Goal: Task Accomplishment & Management: Manage account settings

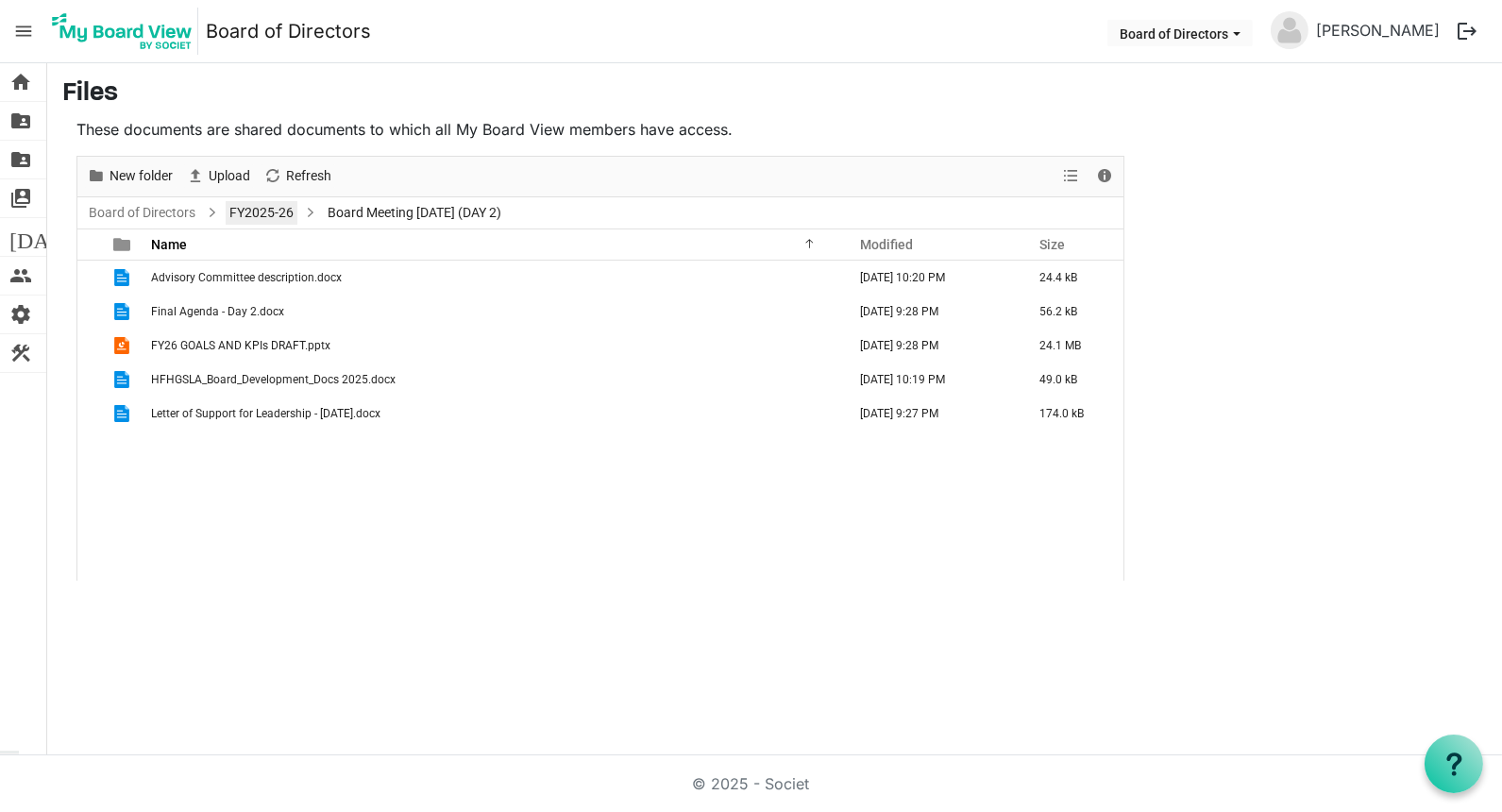
click at [242, 207] on link "FY2025-26" at bounding box center [261, 213] width 72 height 24
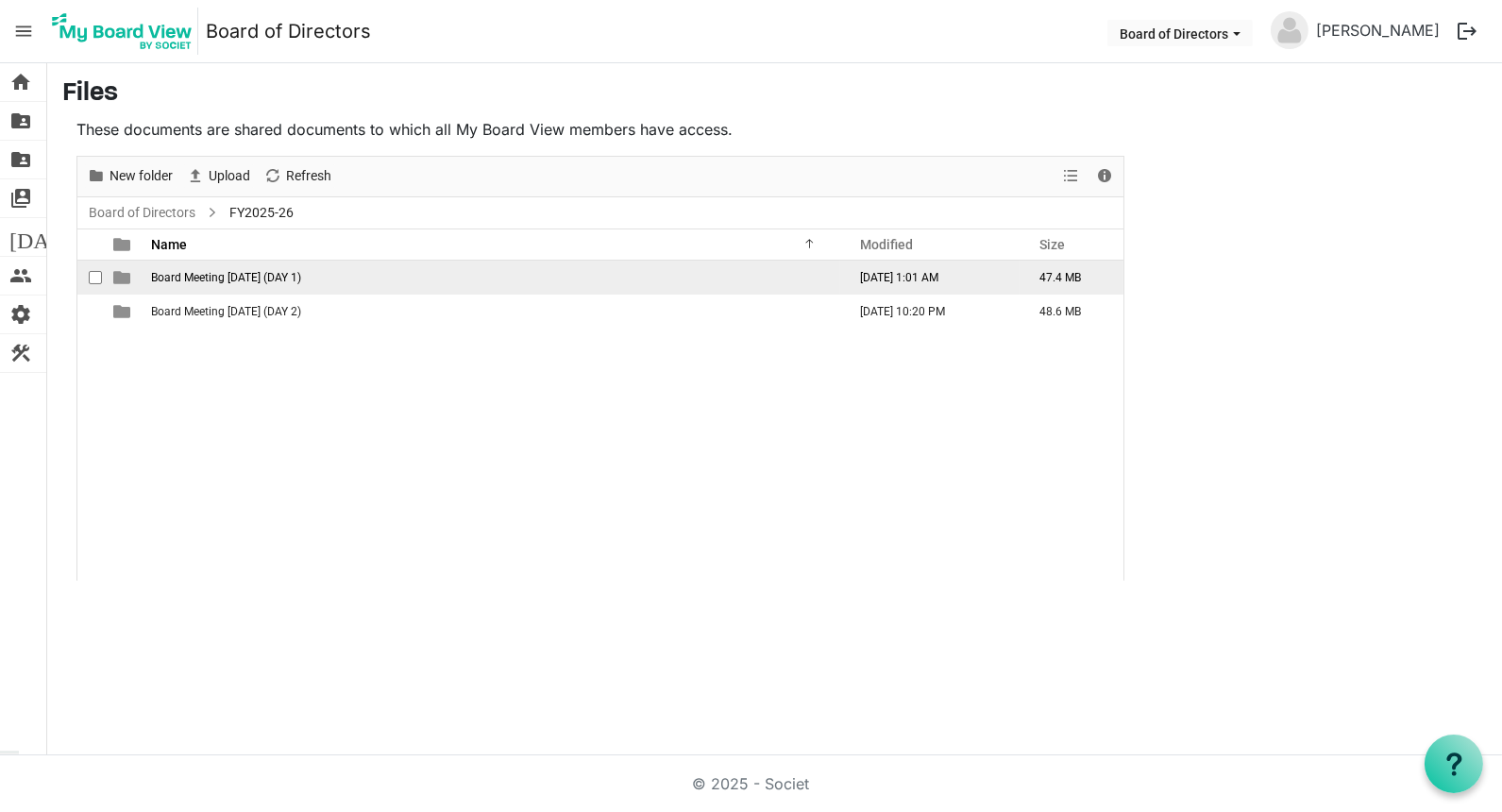
click at [206, 278] on span "Board Meeting August 26, 2025 (DAY 1)" at bounding box center [226, 277] width 150 height 13
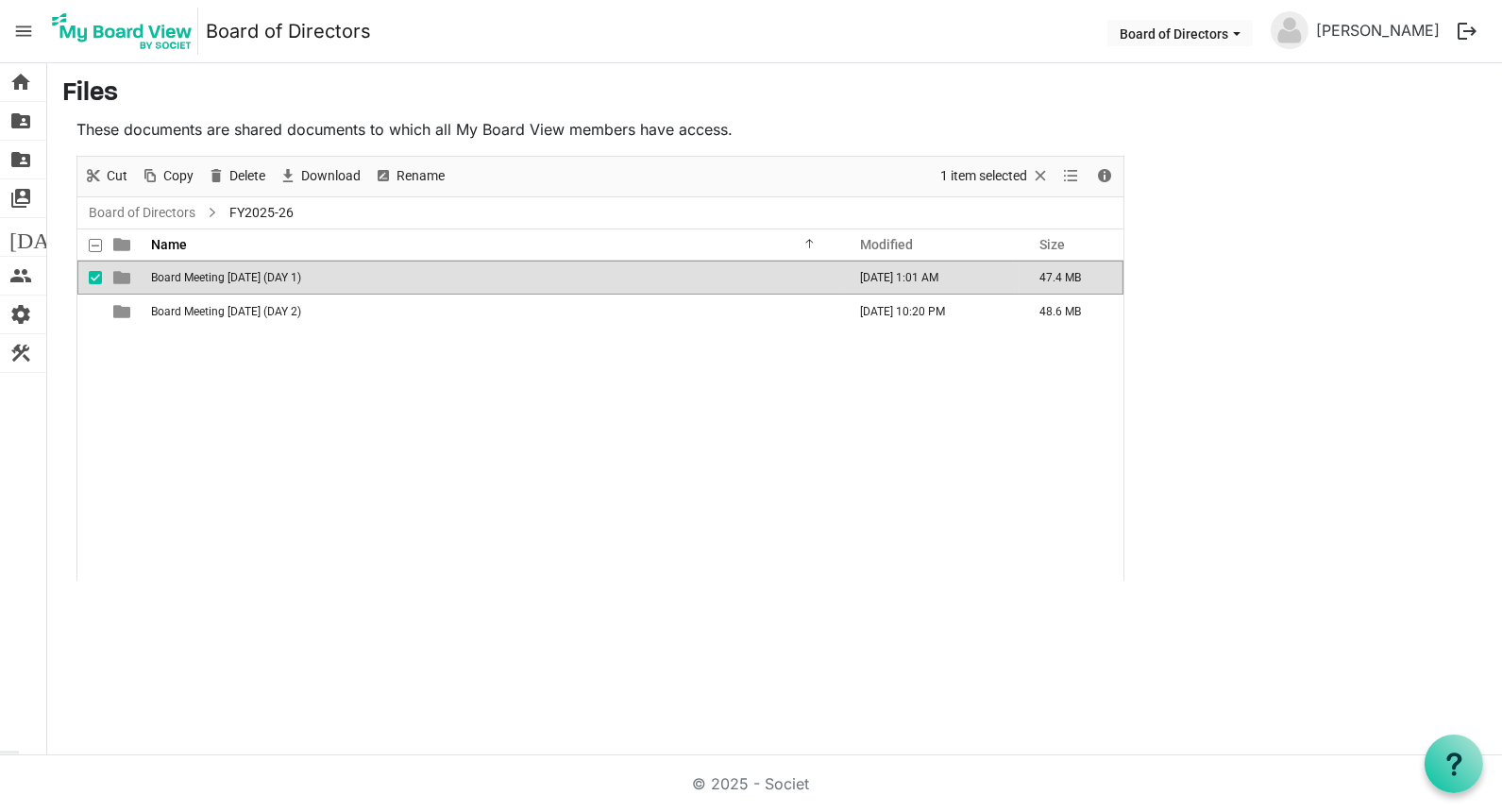
click at [206, 278] on span "Board Meeting August 26, 2025 (DAY 1)" at bounding box center [226, 277] width 150 height 13
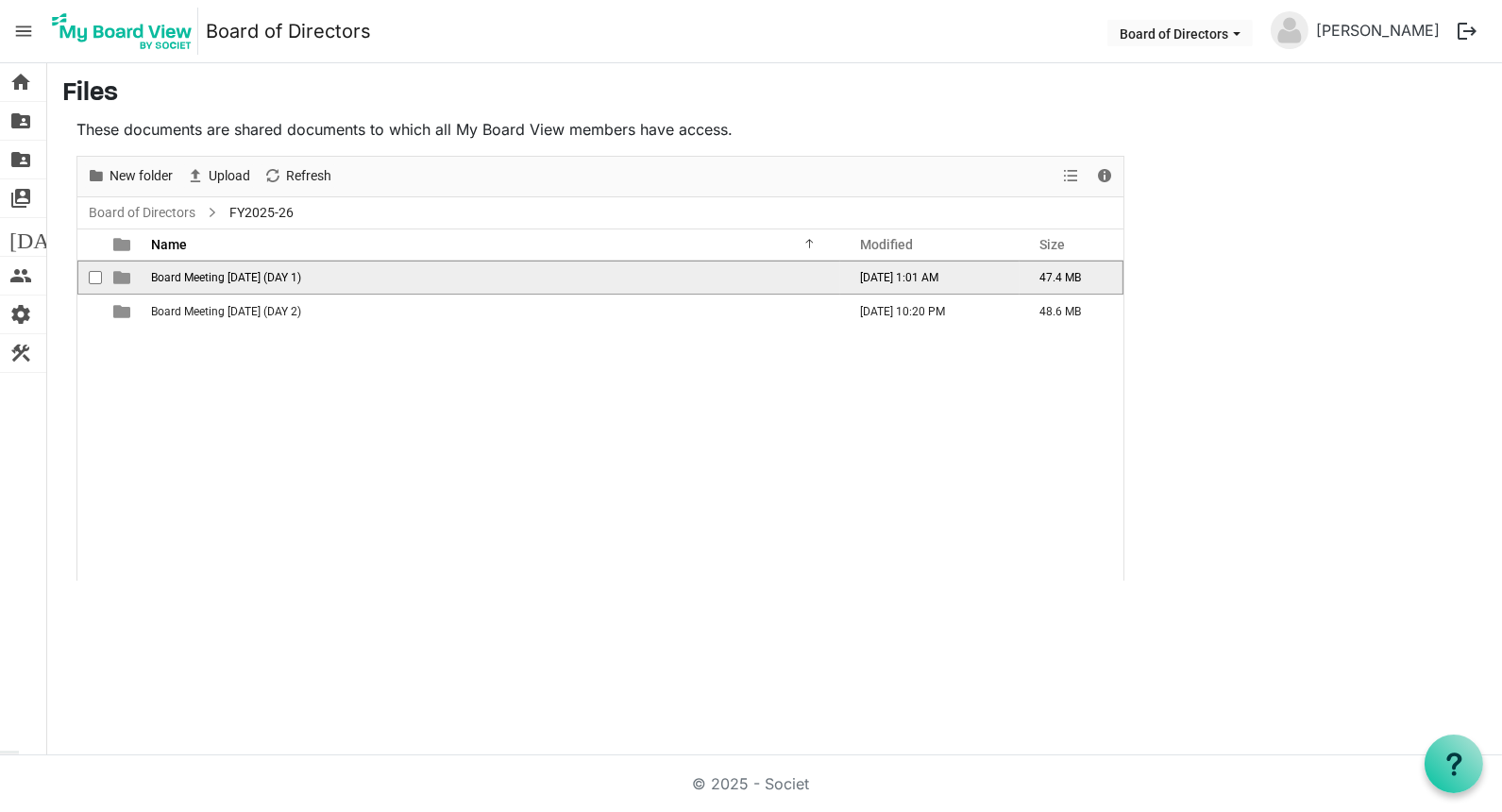
click at [206, 278] on span "Board Meeting August 26, 2025 (DAY 1)" at bounding box center [226, 277] width 150 height 13
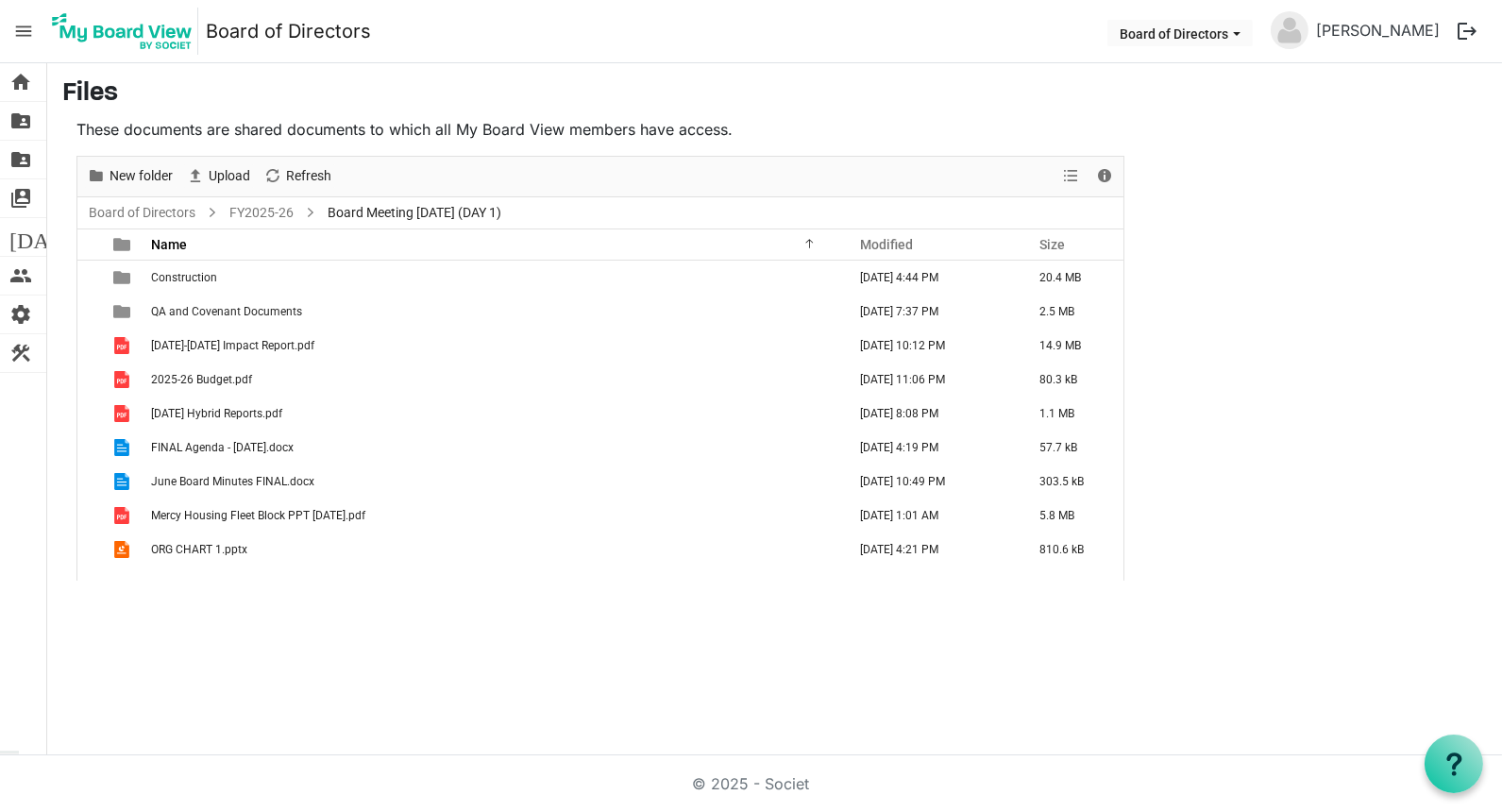
click at [27, 32] on span "menu" at bounding box center [24, 31] width 36 height 36
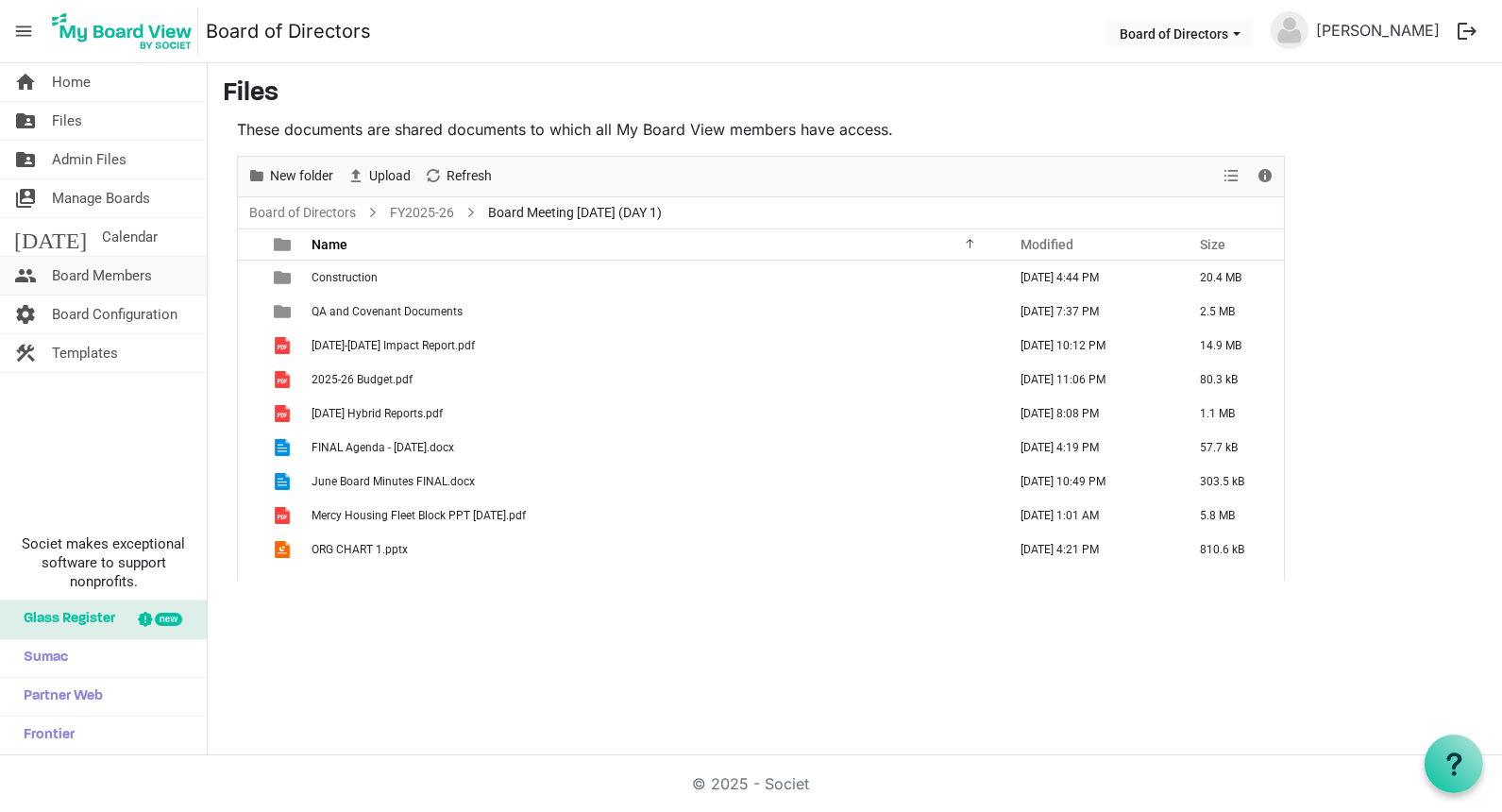
click at [132, 275] on span "Board Members" at bounding box center [101, 275] width 100 height 38
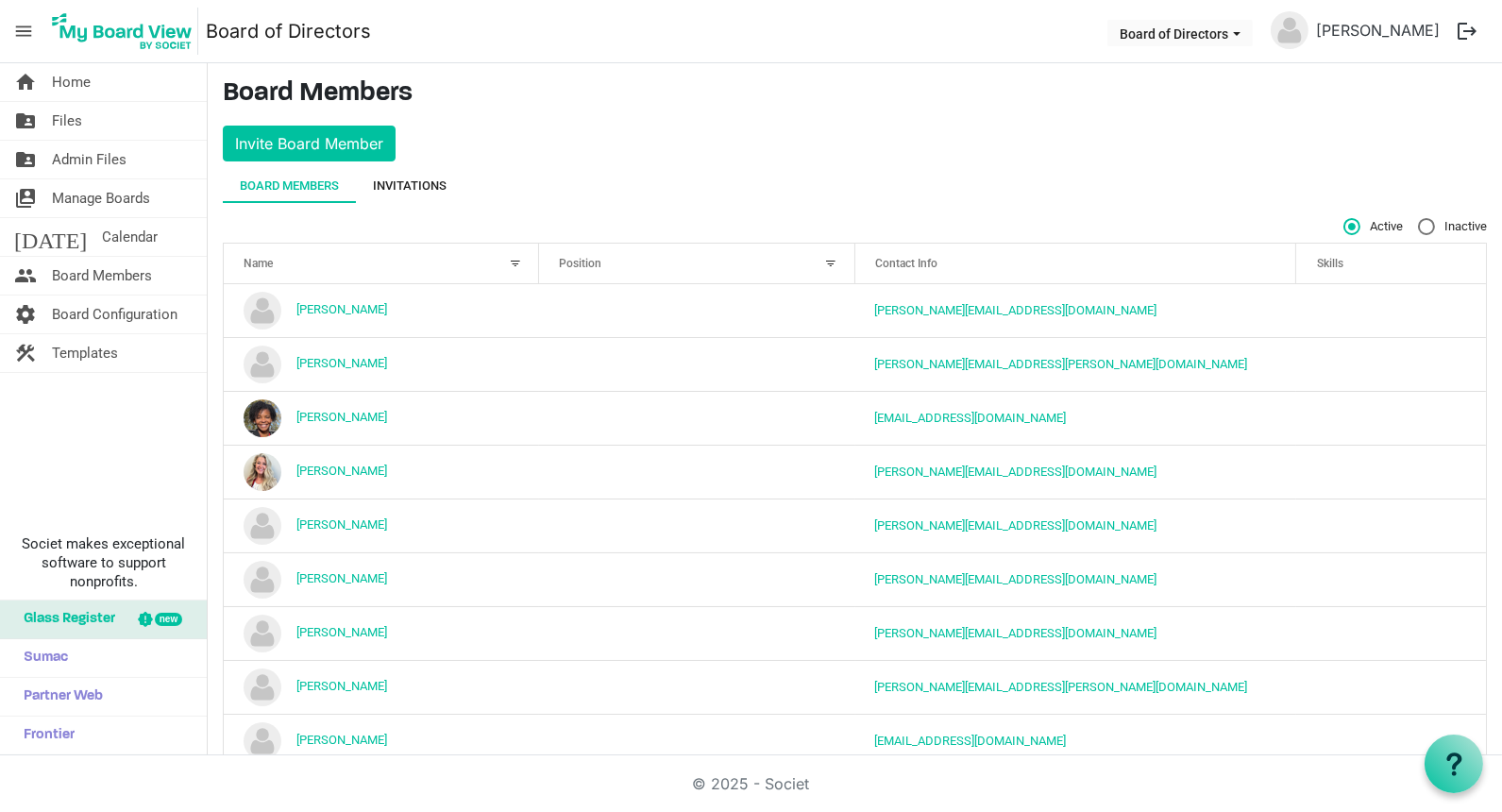
click at [414, 170] on div "Invitations" at bounding box center [410, 186] width 74 height 34
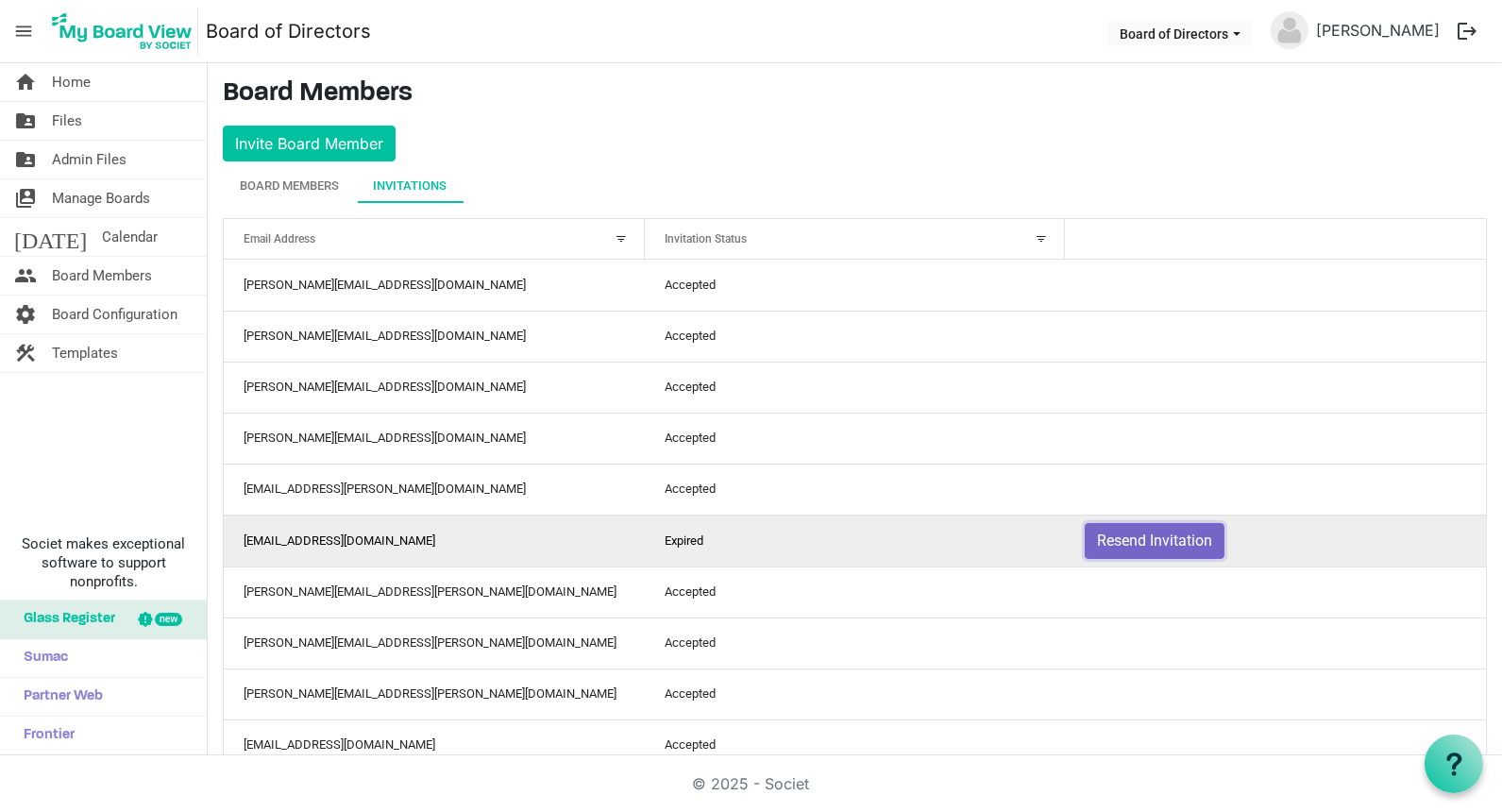
click at [1125, 535] on button "Resend Invitation" at bounding box center [1154, 541] width 140 height 36
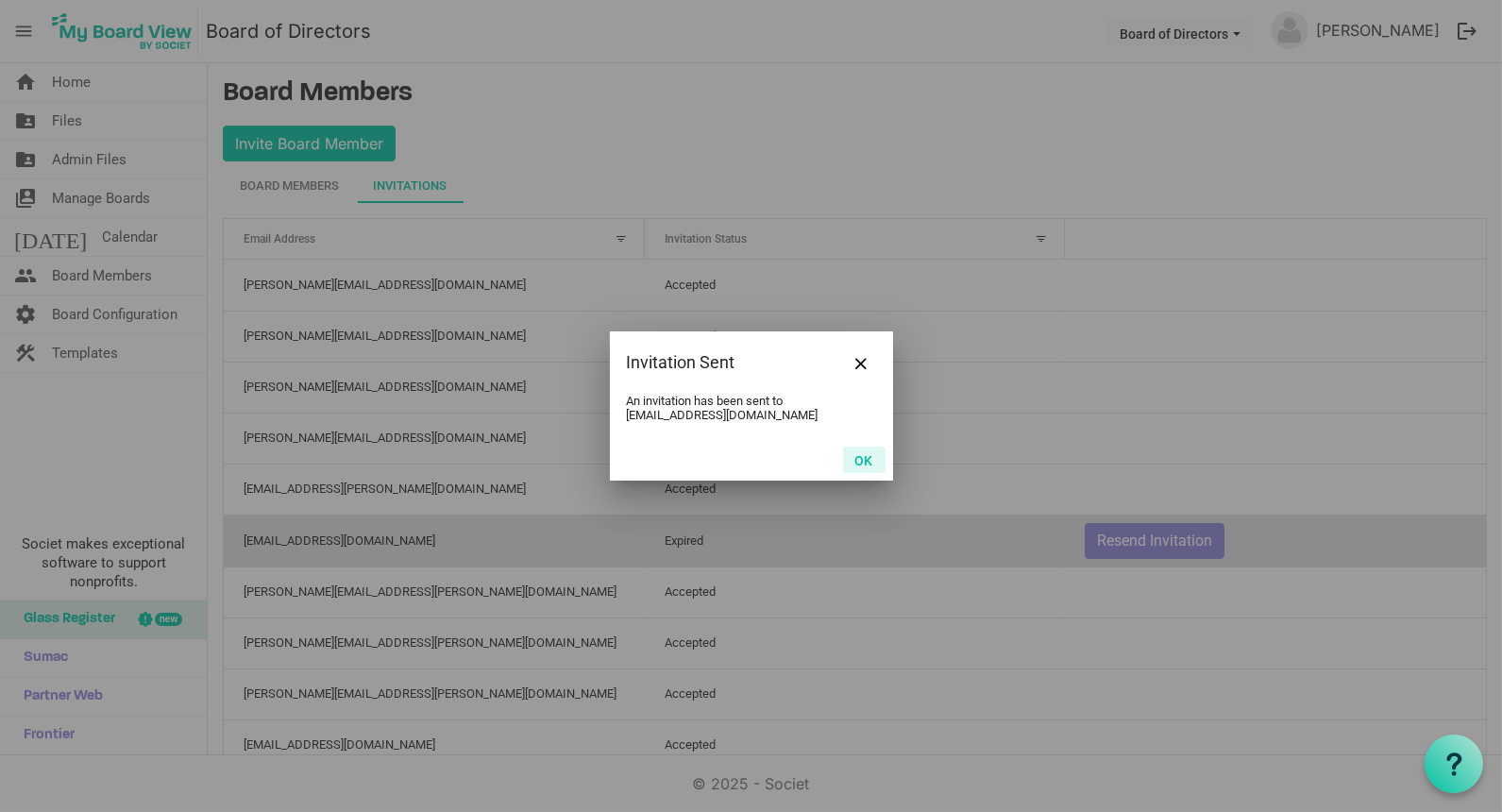
click at [854, 451] on button "OK" at bounding box center [864, 459] width 43 height 27
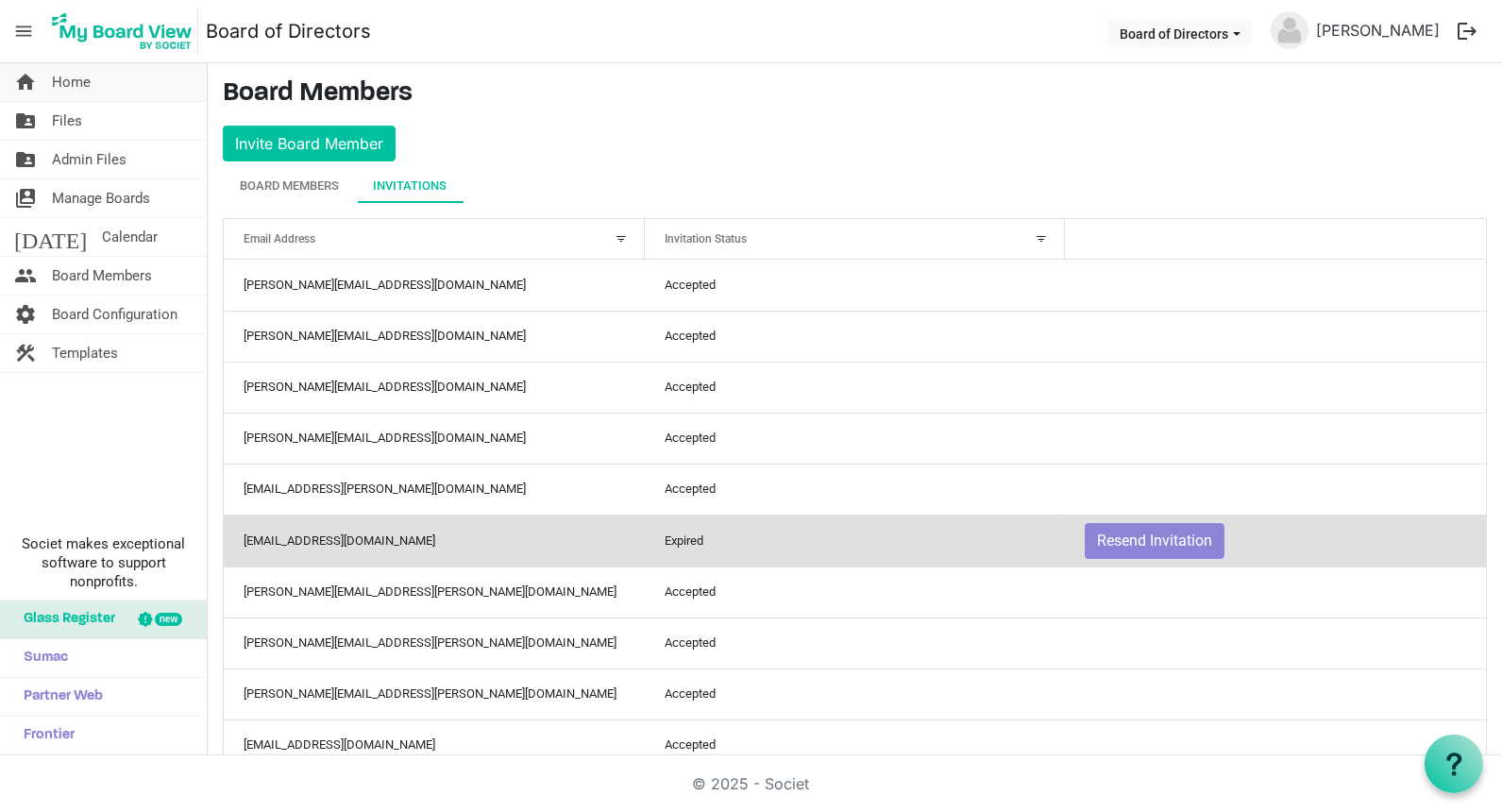
click at [69, 66] on span "Home" at bounding box center [71, 82] width 39 height 38
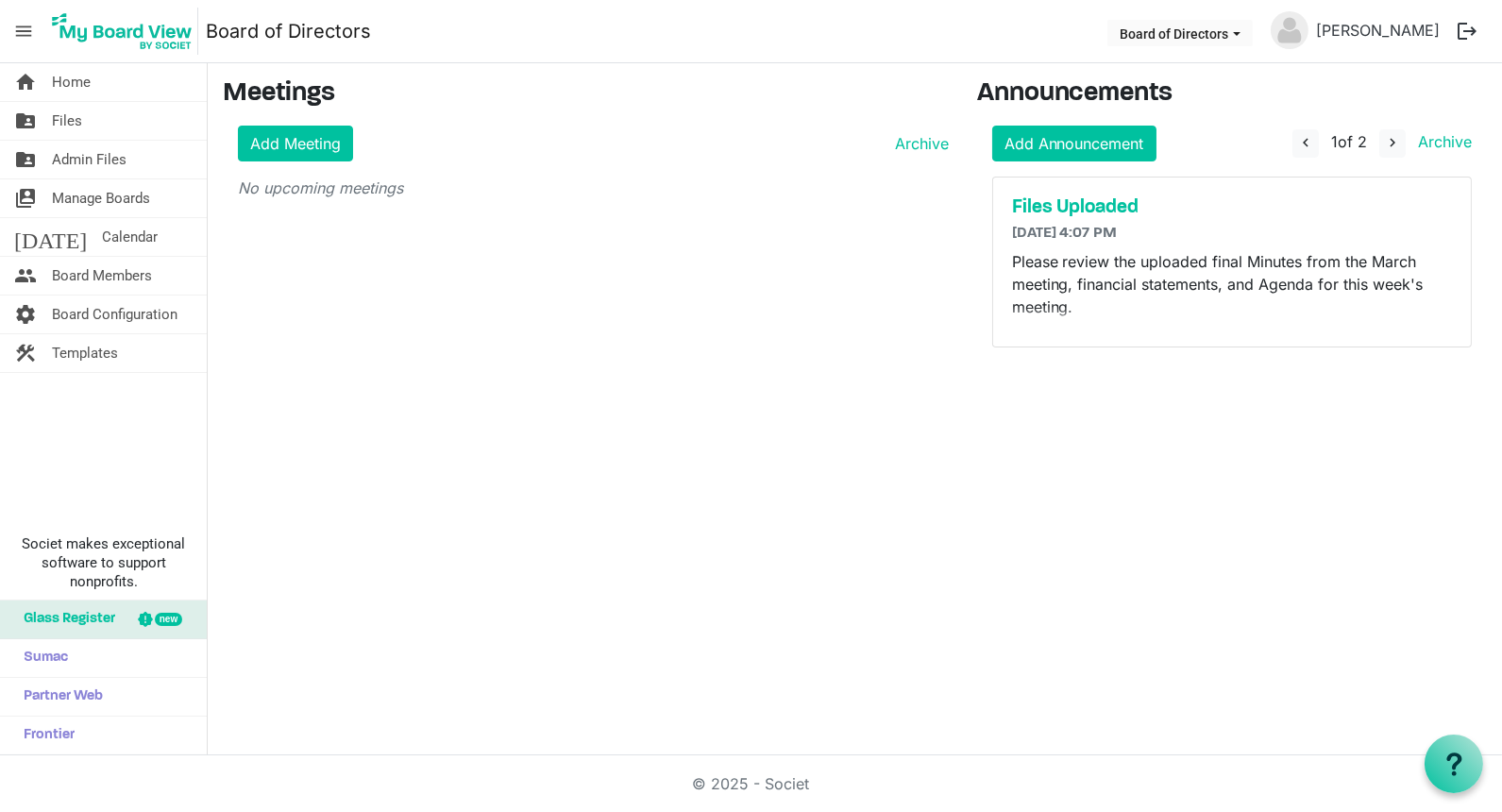
click at [107, 22] on img at bounding box center [122, 31] width 152 height 47
click at [79, 82] on span "Home" at bounding box center [71, 82] width 39 height 38
click at [20, 15] on span "menu" at bounding box center [24, 31] width 36 height 36
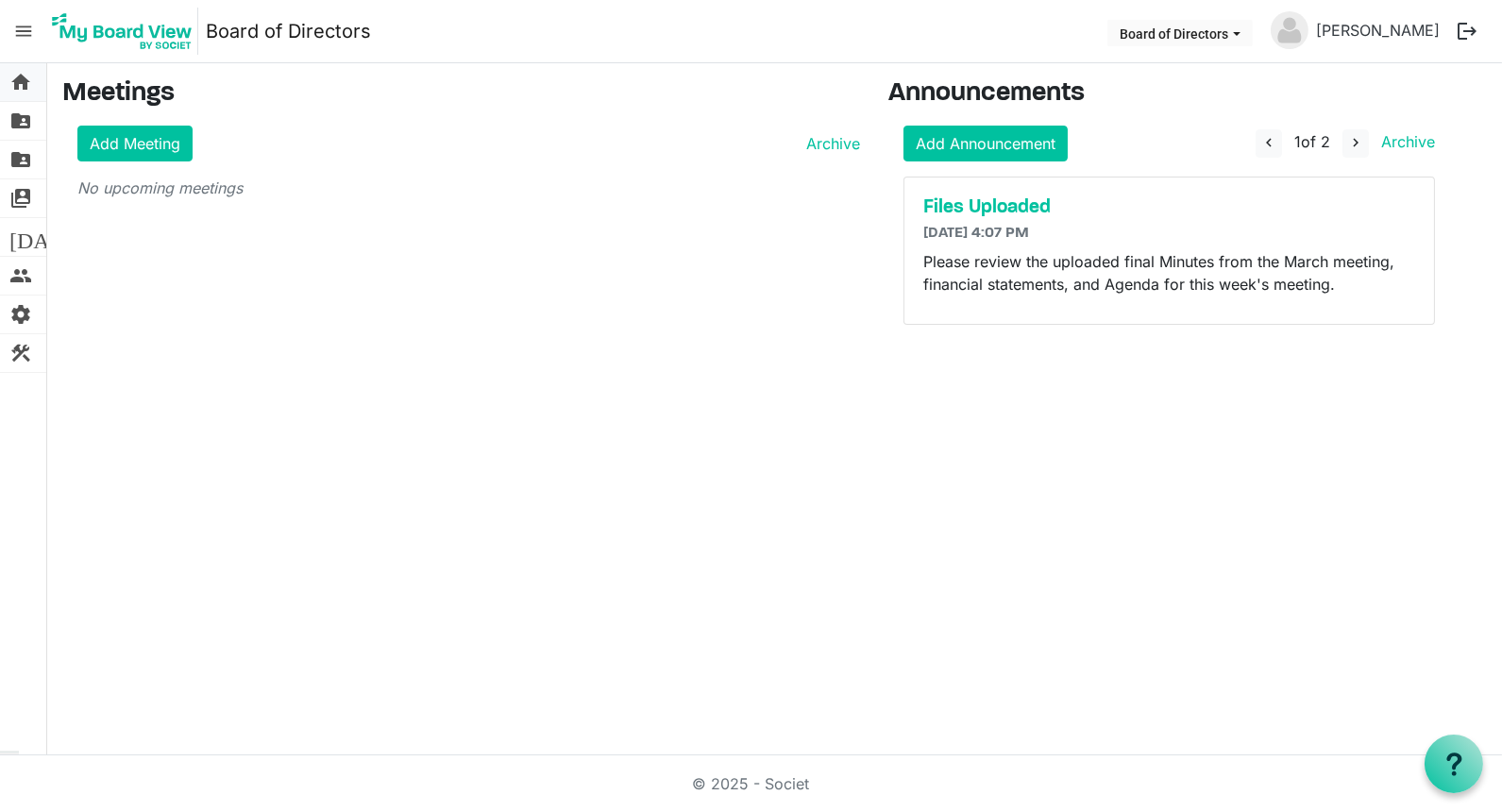
click at [29, 84] on span "home" at bounding box center [20, 82] width 23 height 38
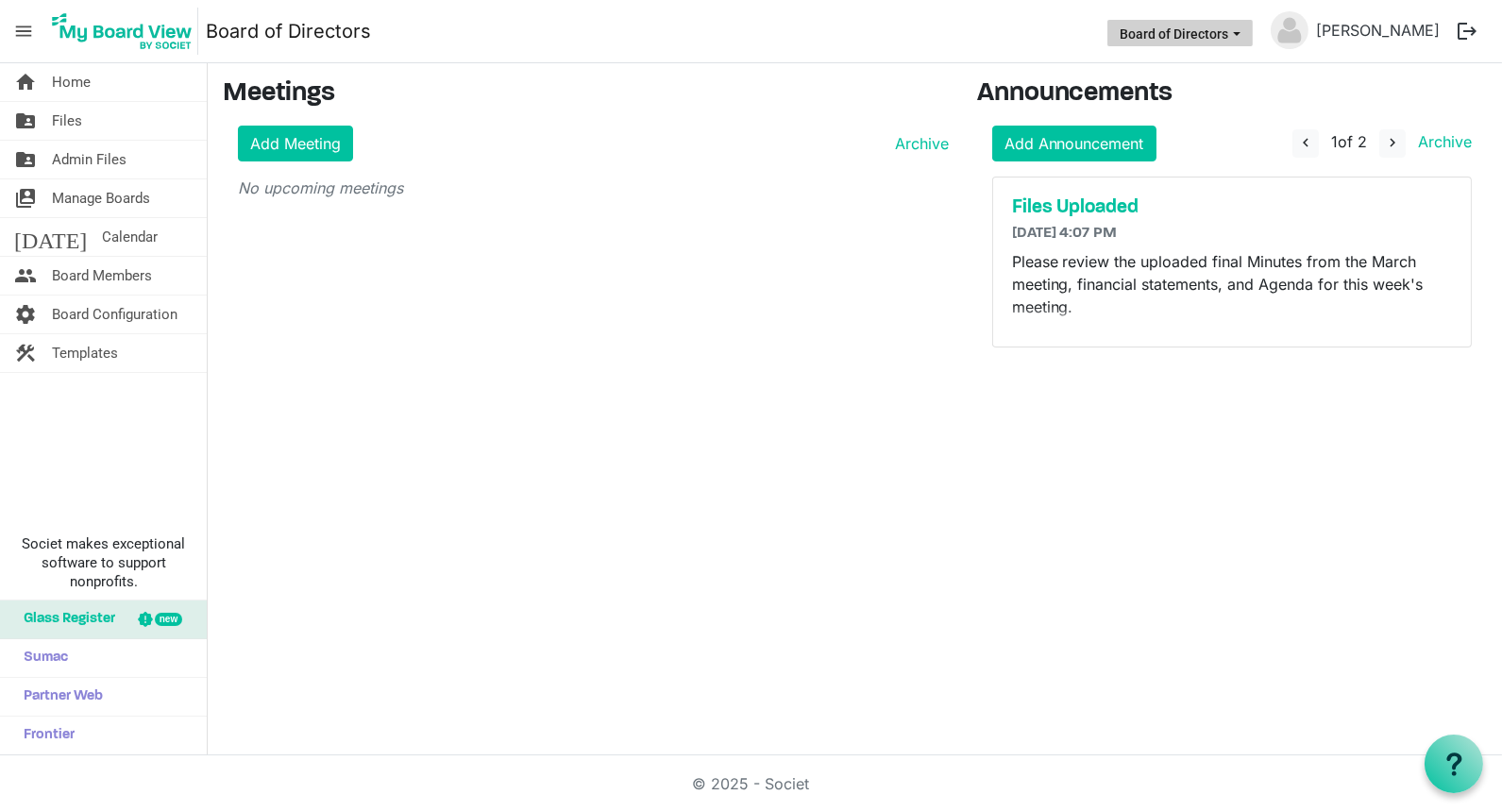
click at [1221, 44] on button "Board of Directors" at bounding box center [1180, 33] width 145 height 27
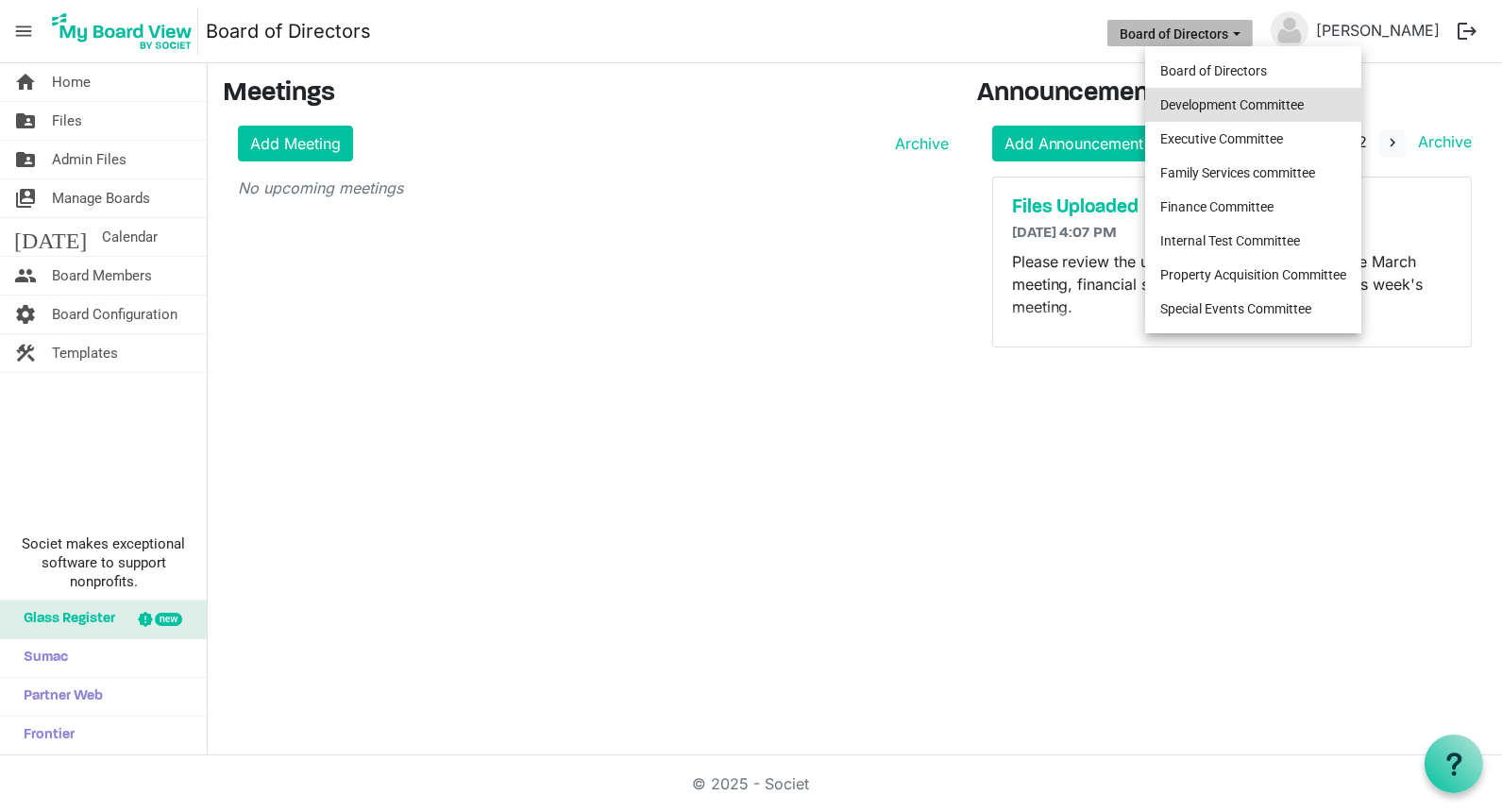
click at [1213, 109] on li "Development Committee" at bounding box center [1252, 104] width 216 height 34
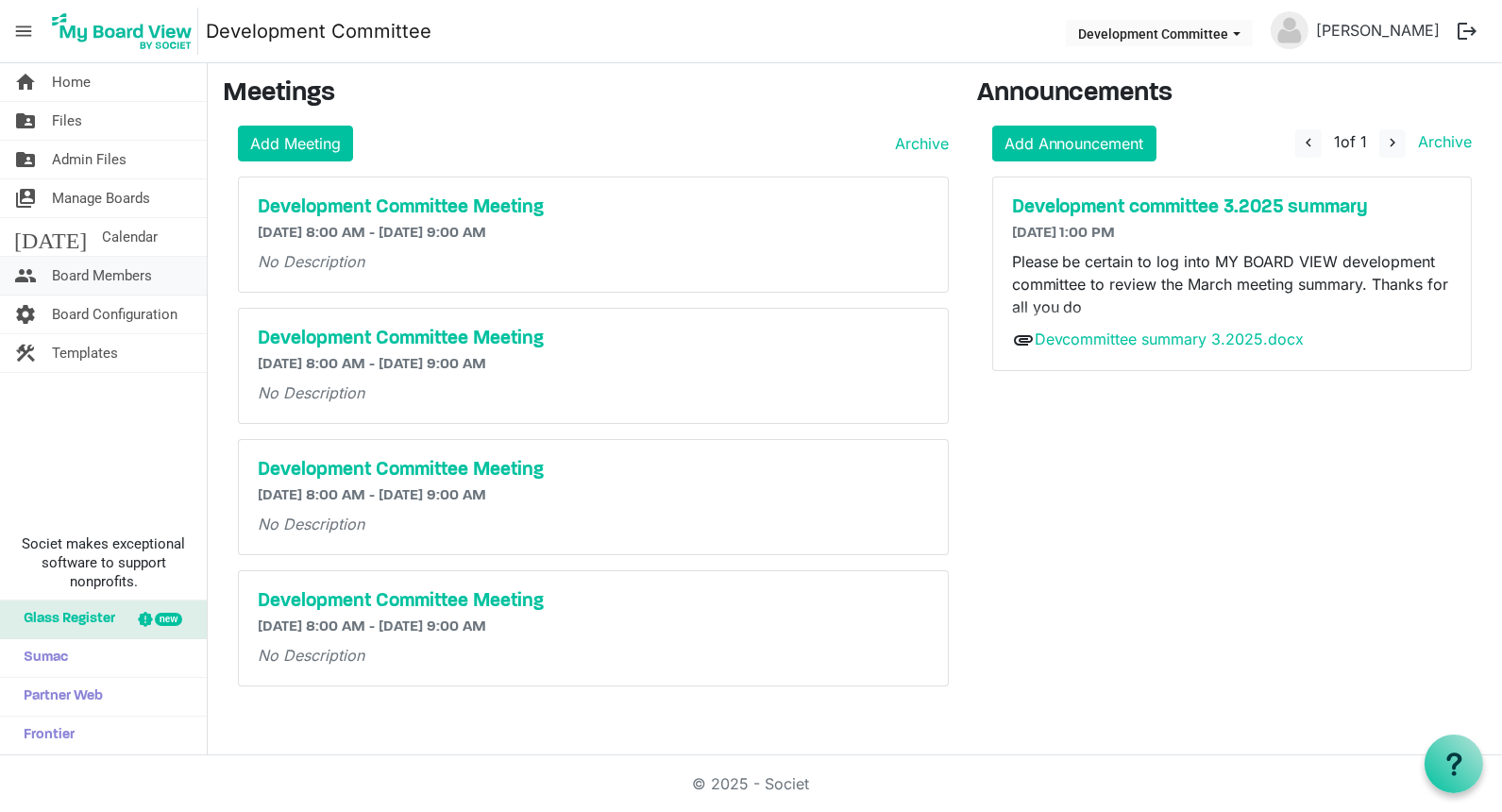
click at [96, 273] on span "Board Members" at bounding box center [101, 275] width 100 height 38
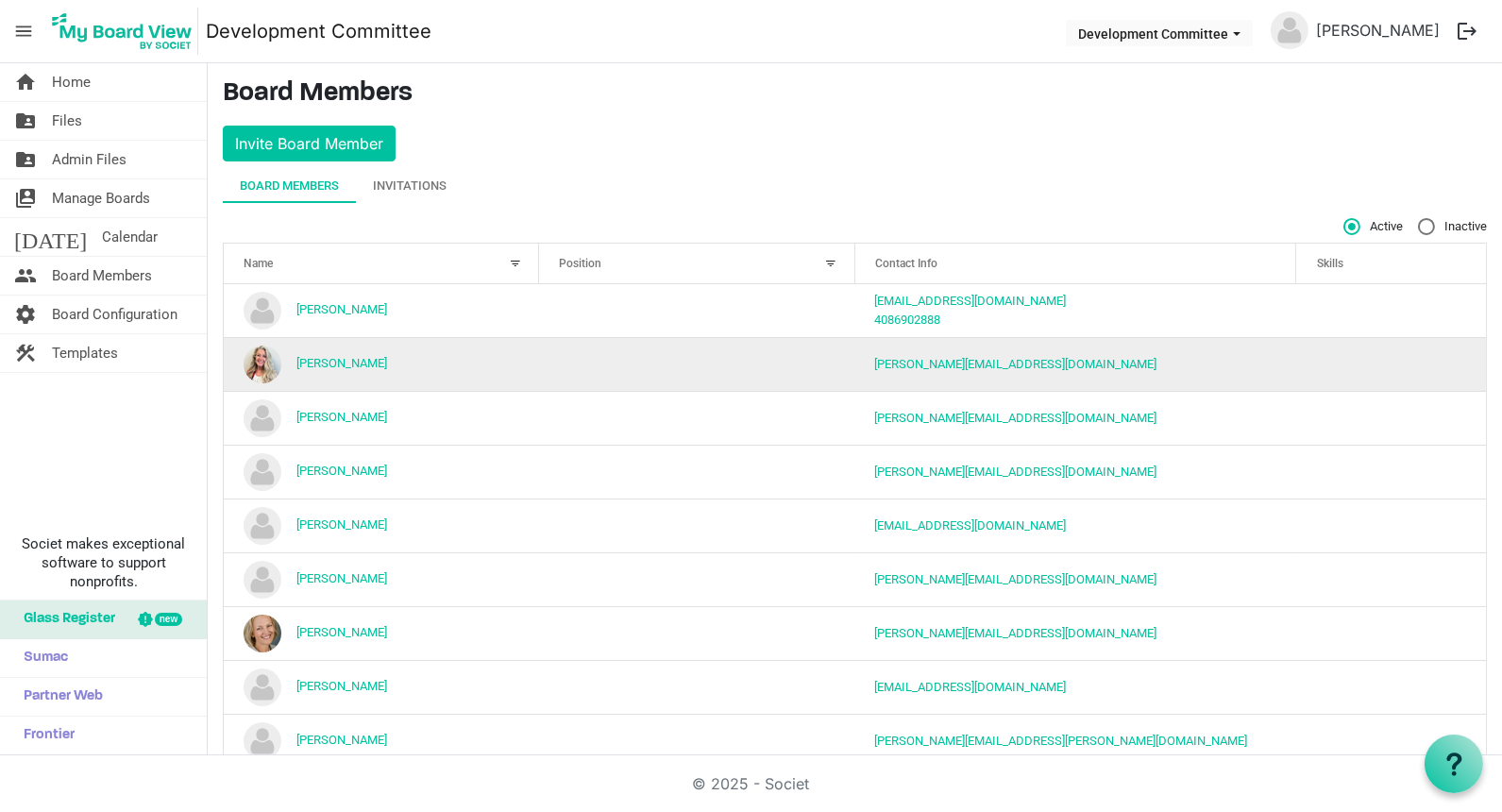
scroll to position [38, 0]
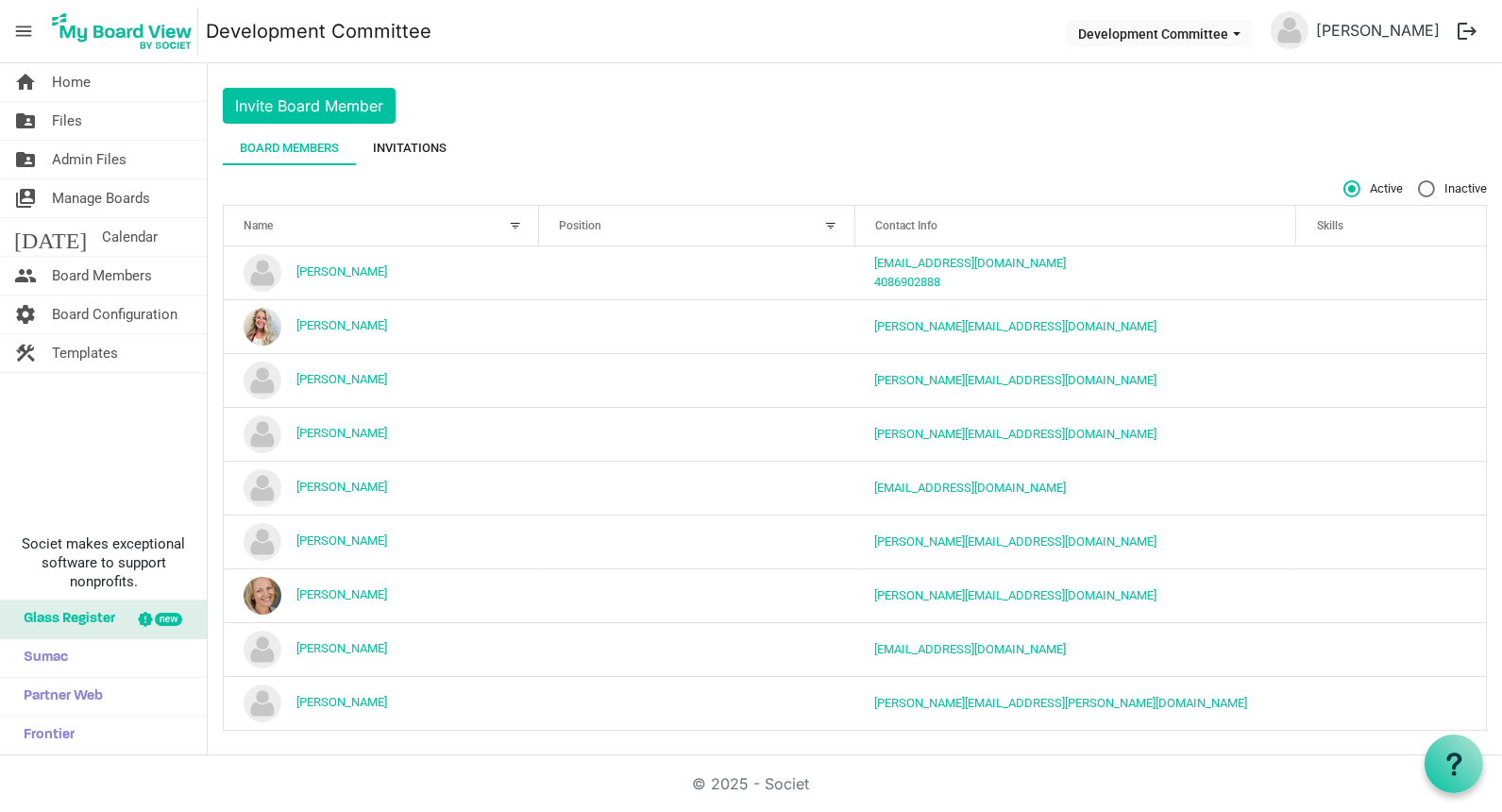
click at [416, 141] on div "Invitations" at bounding box center [410, 148] width 74 height 19
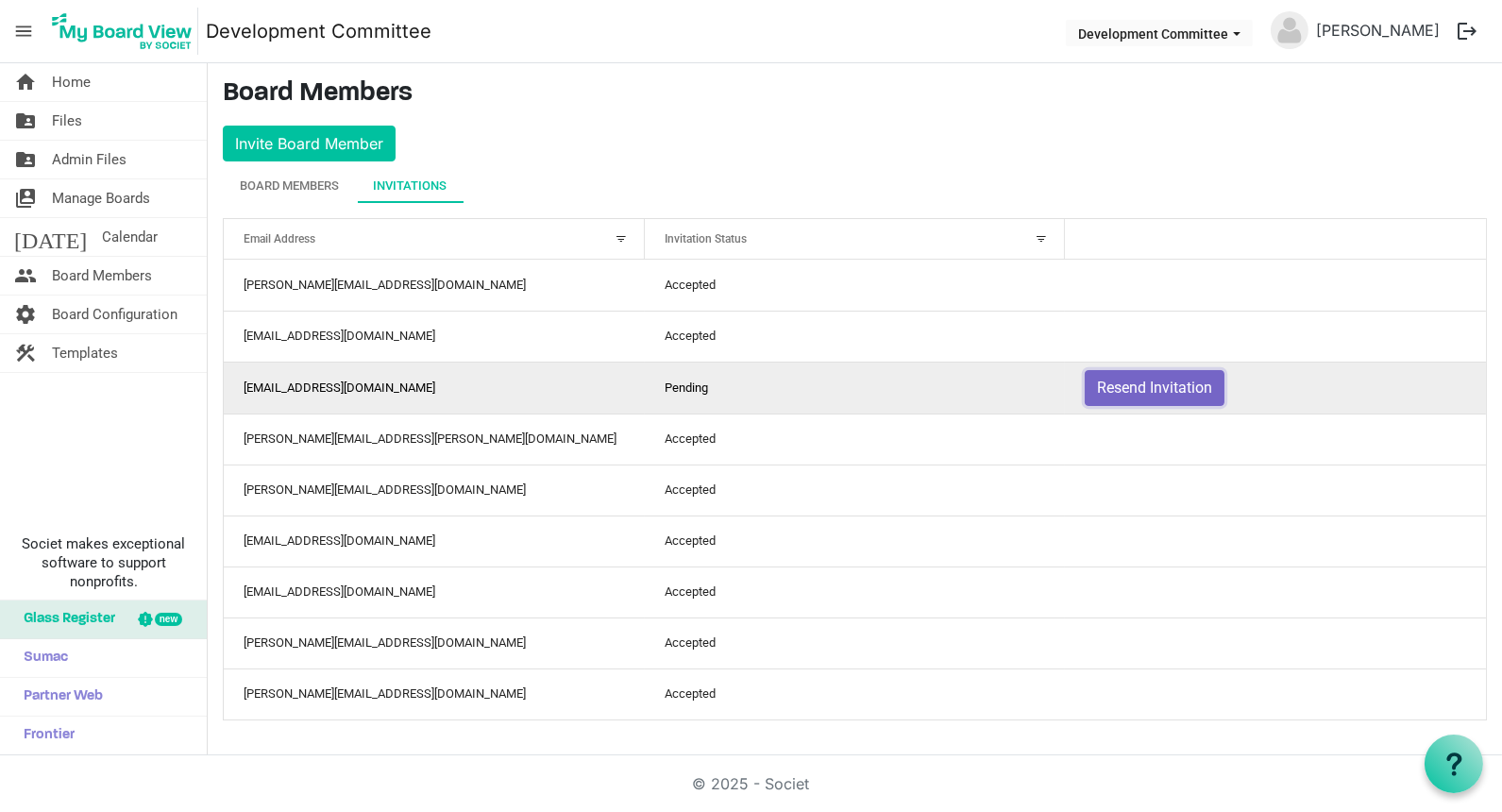
click at [1138, 383] on button "Resend Invitation" at bounding box center [1154, 388] width 140 height 36
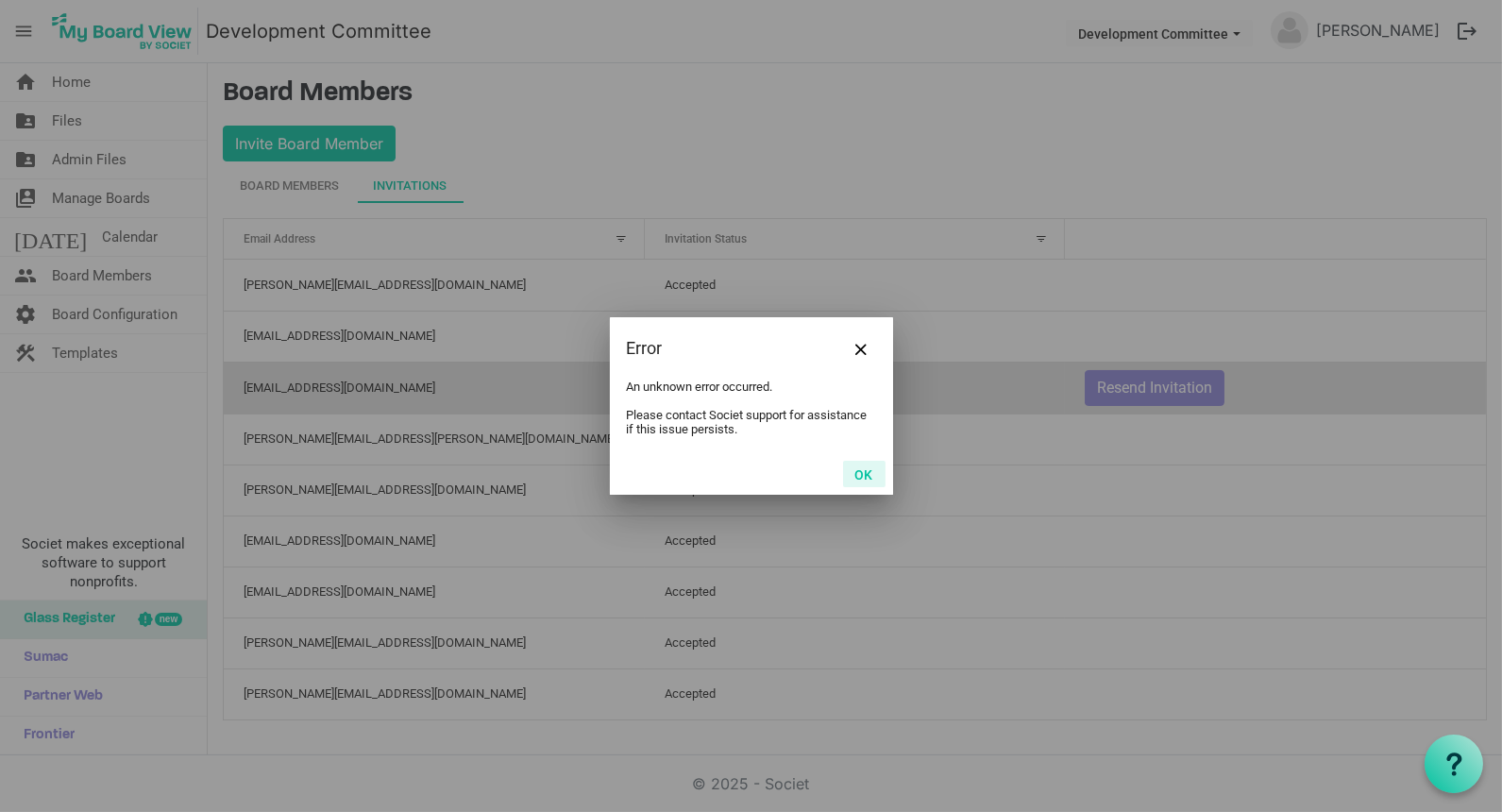
click at [865, 477] on button "OK" at bounding box center [864, 473] width 43 height 27
